Goal: Check status

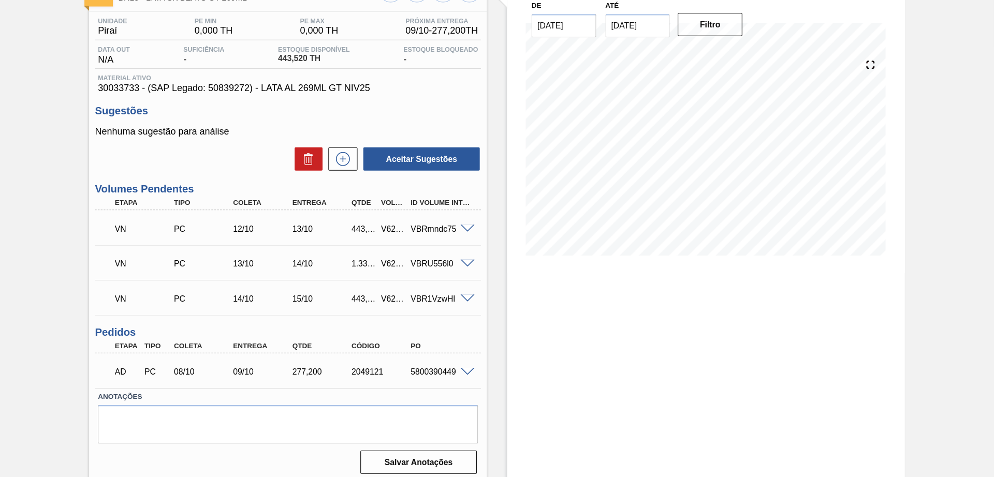
scroll to position [28, 0]
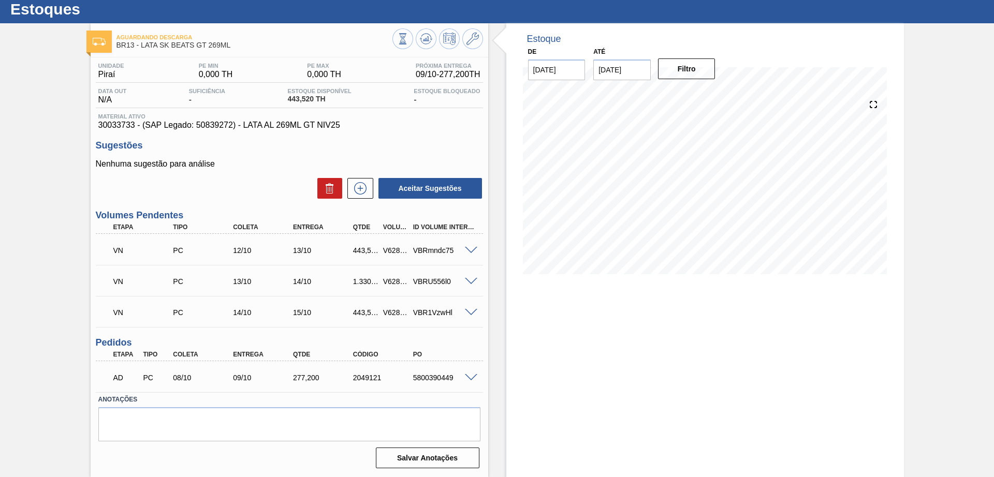
click at [474, 250] on span at bounding box center [471, 251] width 12 height 8
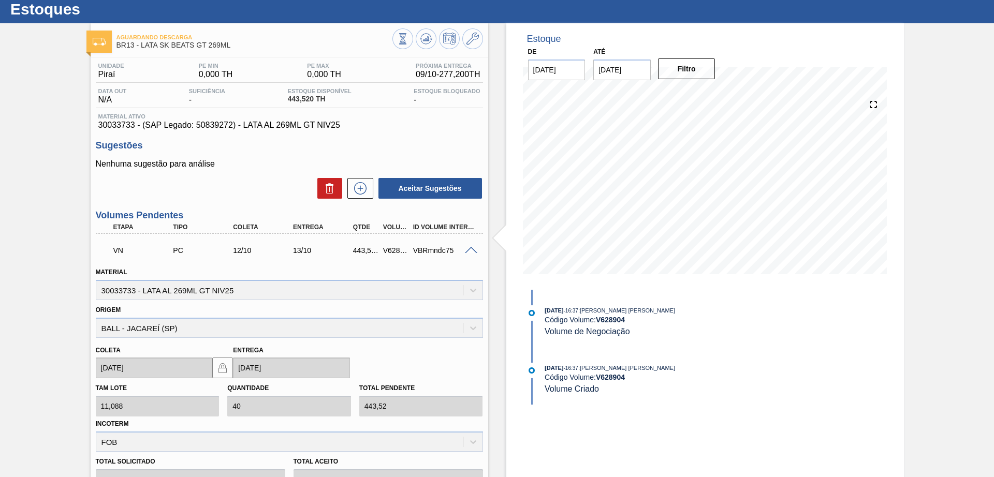
click at [469, 250] on span at bounding box center [471, 251] width 12 height 8
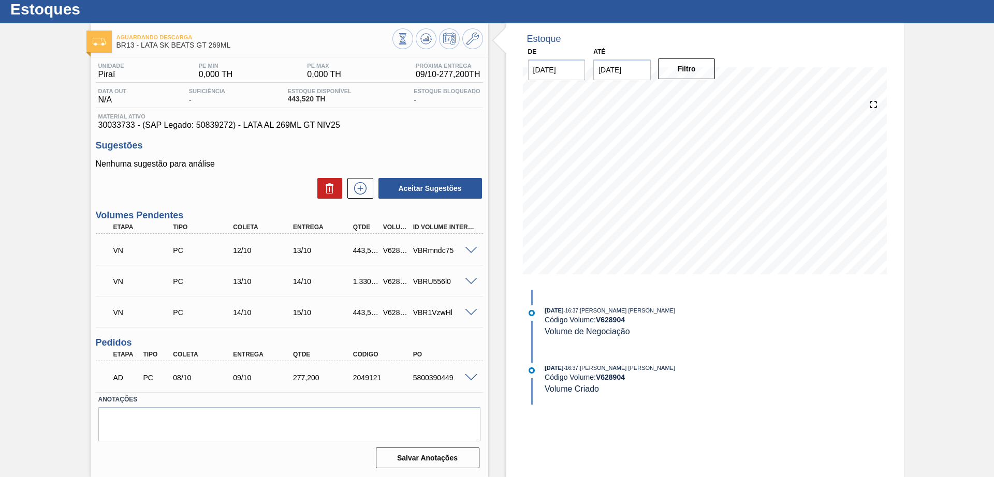
scroll to position [0, 0]
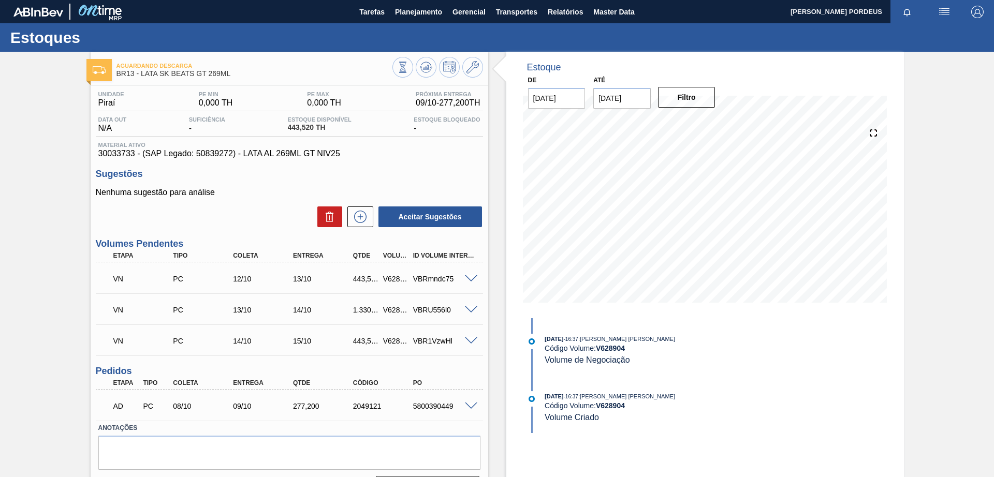
click at [471, 278] on span at bounding box center [471, 279] width 12 height 8
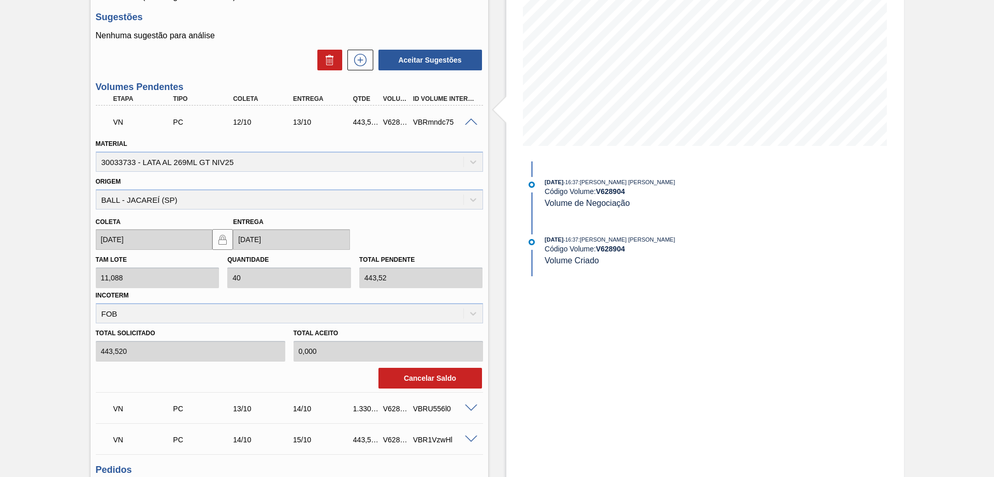
scroll to position [156, 0]
click at [462, 121] on div at bounding box center [472, 123] width 21 height 8
click at [468, 121] on span at bounding box center [471, 124] width 12 height 8
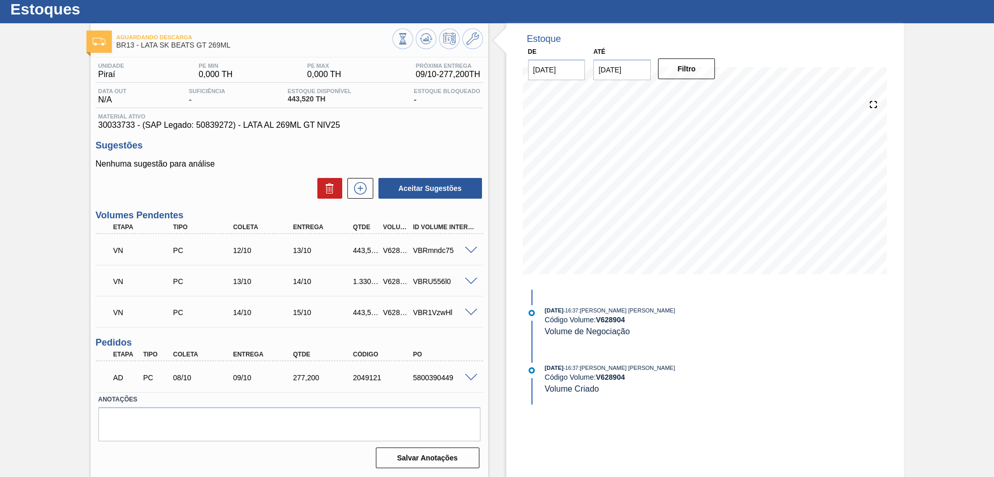
scroll to position [28, 0]
click at [466, 281] on span at bounding box center [471, 282] width 12 height 8
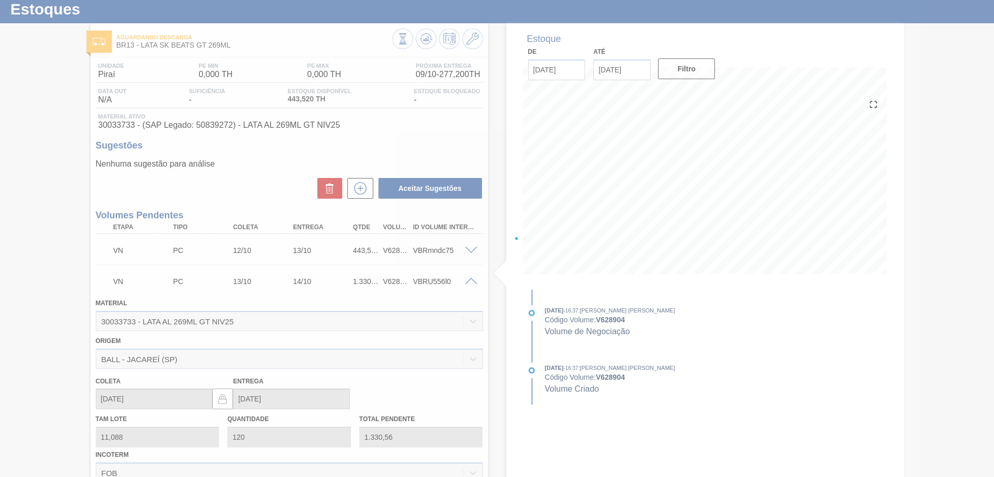
scroll to position [156, 0]
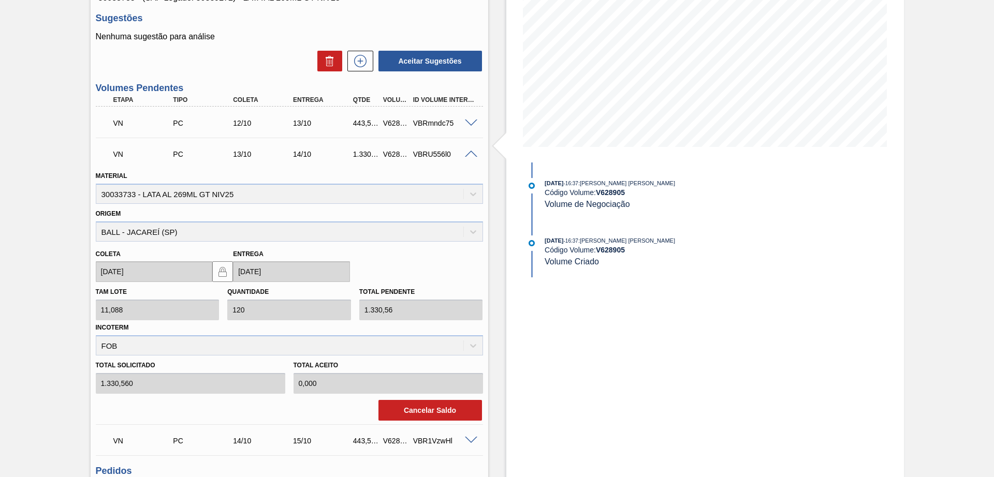
click at [468, 156] on span at bounding box center [471, 155] width 12 height 8
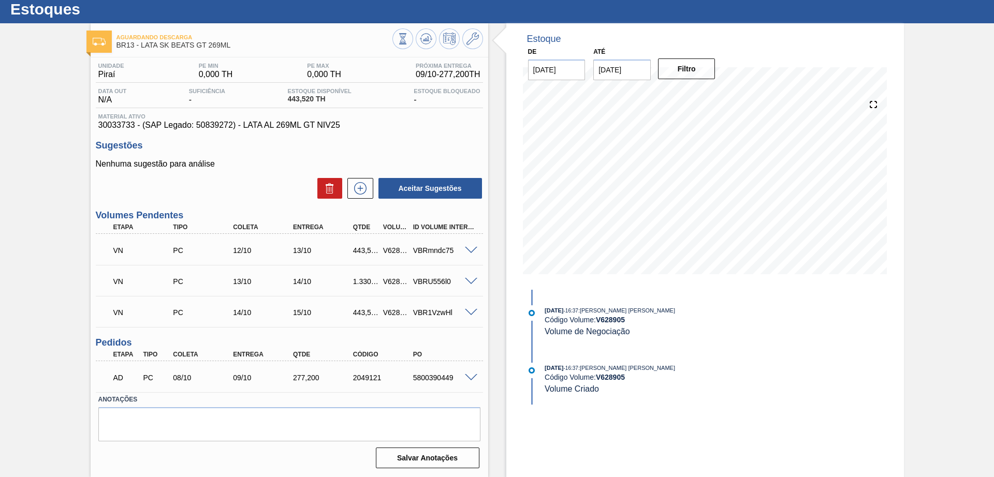
click at [468, 376] on span at bounding box center [471, 378] width 12 height 8
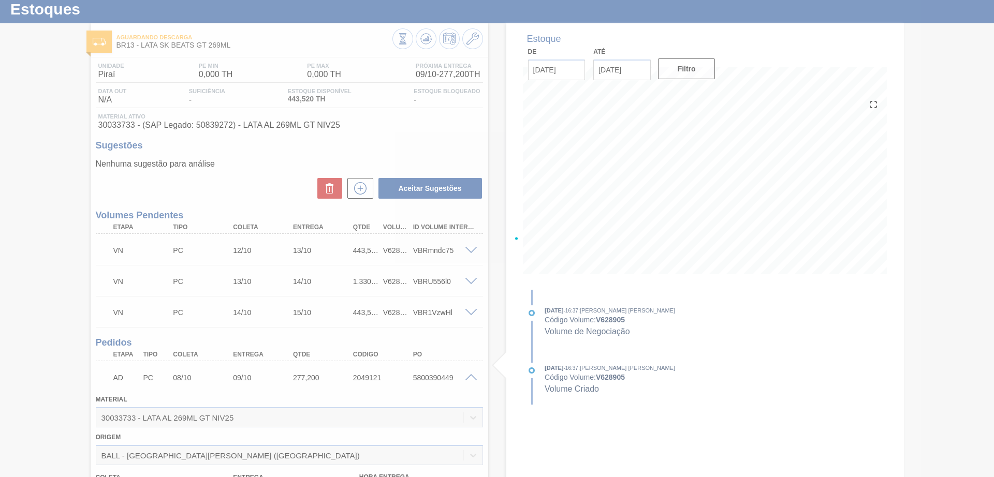
scroll to position [156, 0]
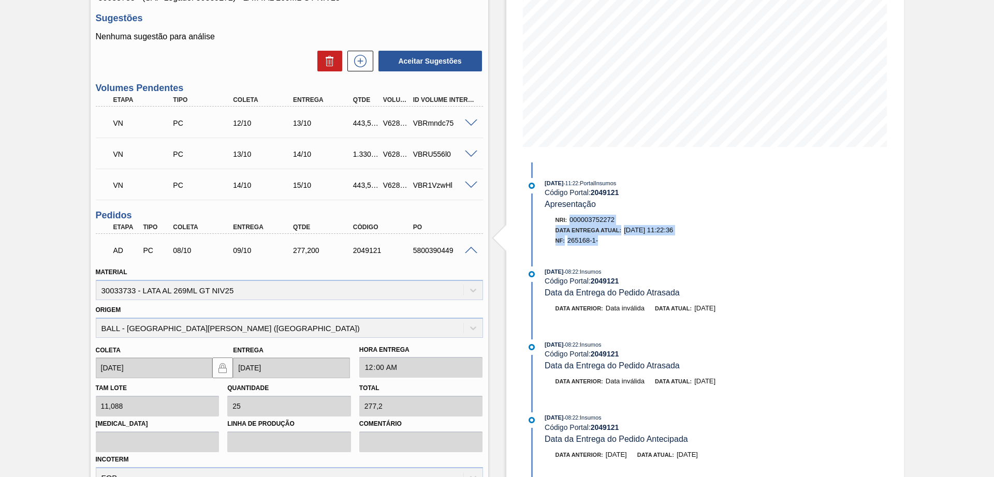
drag, startPoint x: 566, startPoint y: 219, endPoint x: 665, endPoint y: 240, distance: 101.0
click at [665, 240] on div "Nri: 000003752272 Data Entrega Atual: [DATE] 11:22:36 NF: 265168-1-" at bounding box center [668, 230] width 246 height 31
click at [665, 240] on div "NF: 265168-1-" at bounding box center [673, 241] width 236 height 10
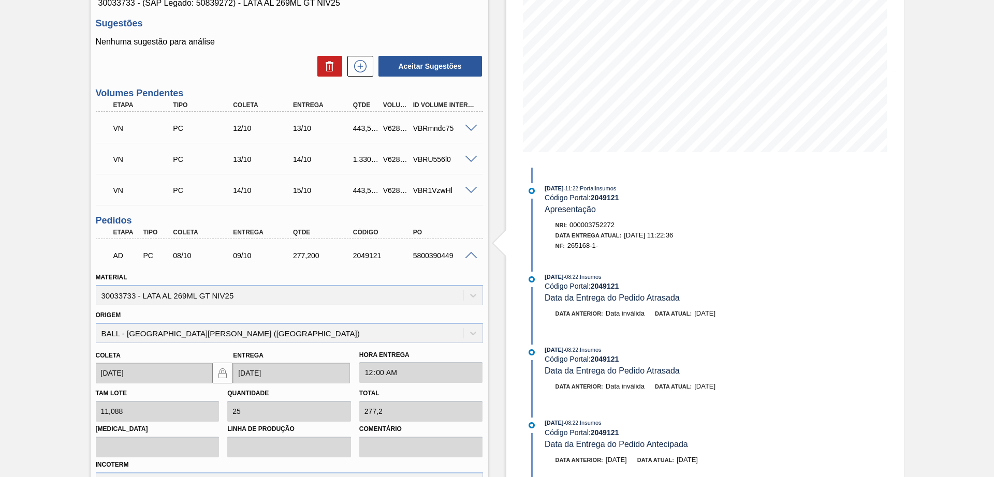
scroll to position [85, 0]
